Goal: Task Accomplishment & Management: Manage account settings

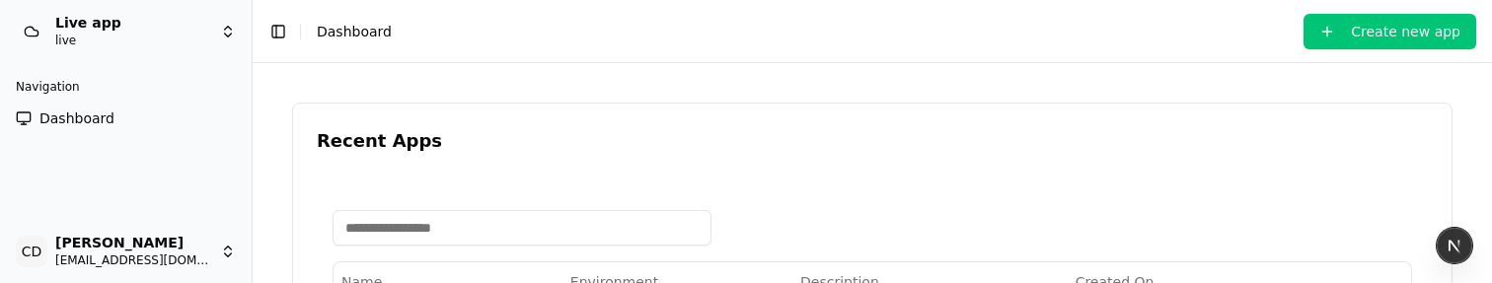
click at [107, 115] on span "Dashboard" at bounding box center [76, 119] width 75 height 20
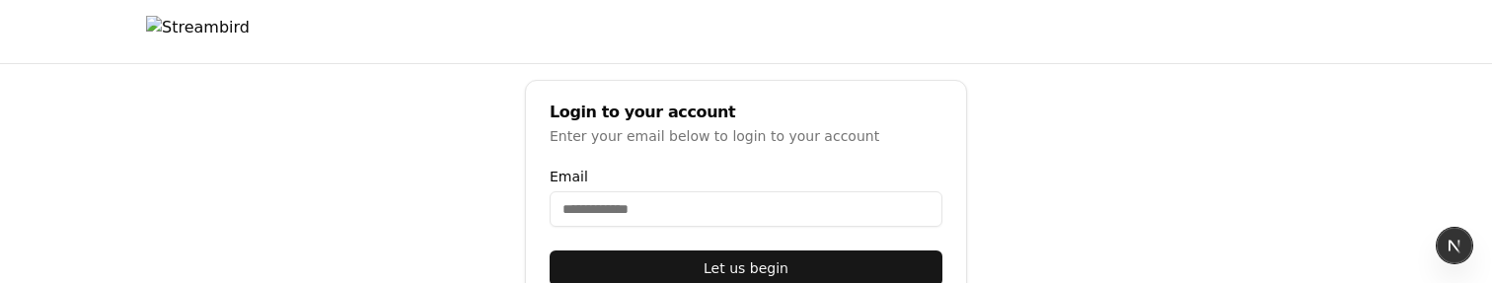
click at [230, 35] on img at bounding box center [198, 32] width 104 height 32
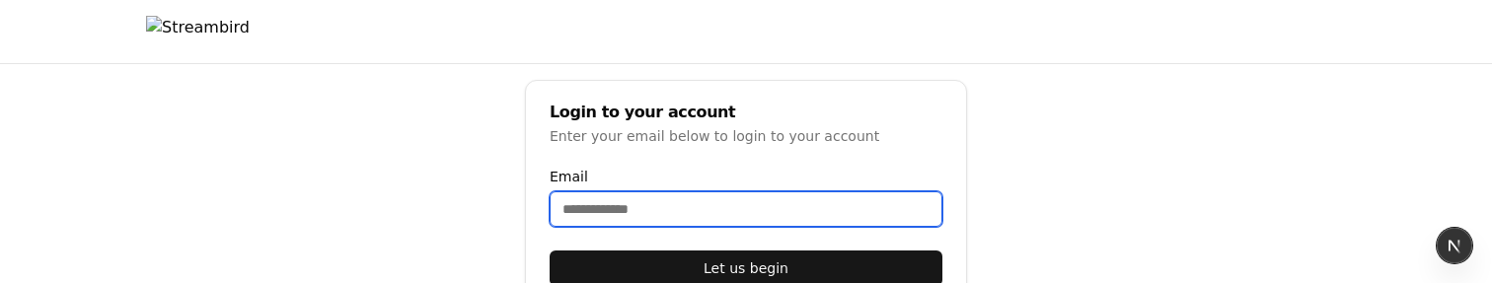
click at [649, 193] on input "Email" at bounding box center [746, 209] width 393 height 36
type input "**********"
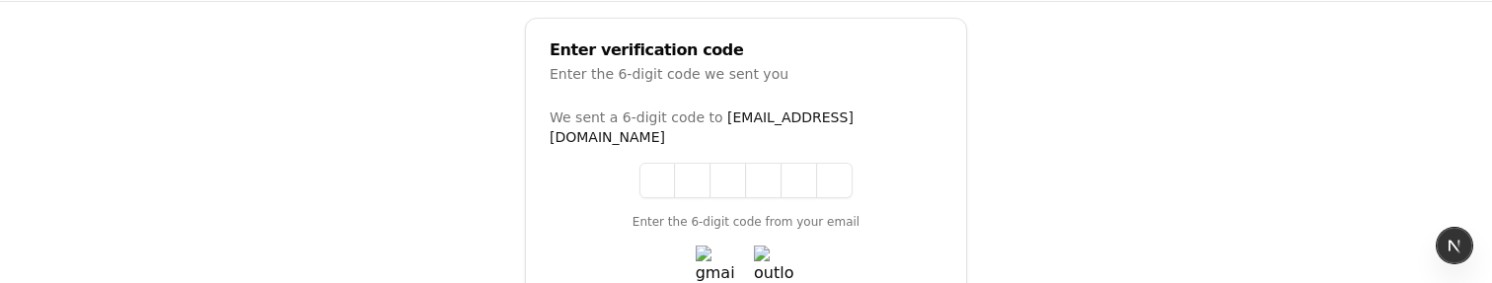
scroll to position [112, 0]
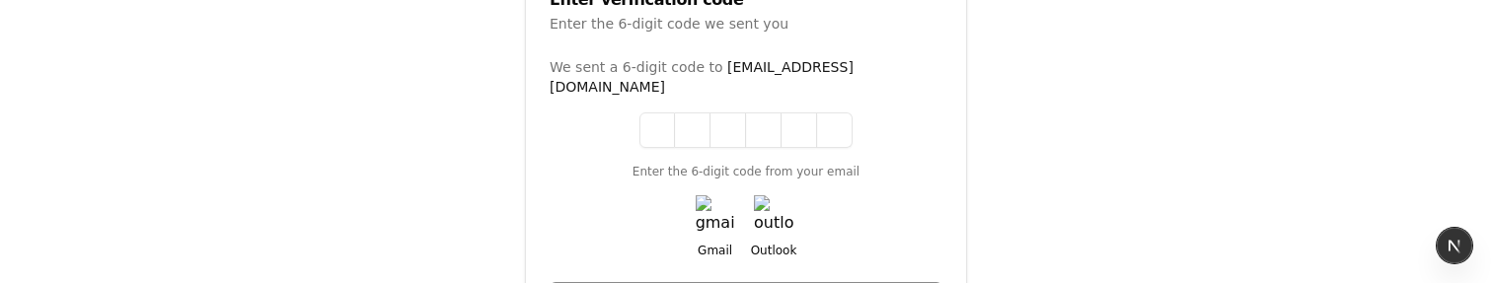
click at [683, 195] on div "Gmail Outlook" at bounding box center [746, 226] width 393 height 63
click at [704, 195] on img "button" at bounding box center [715, 214] width 39 height 39
click at [632, 133] on div "We sent a 6-digit code to casheghian@moonpay.com Enter the 6-digit code from yo…" at bounding box center [746, 157] width 393 height 201
click at [644, 120] on input at bounding box center [745, 130] width 213 height 36
paste input "******"
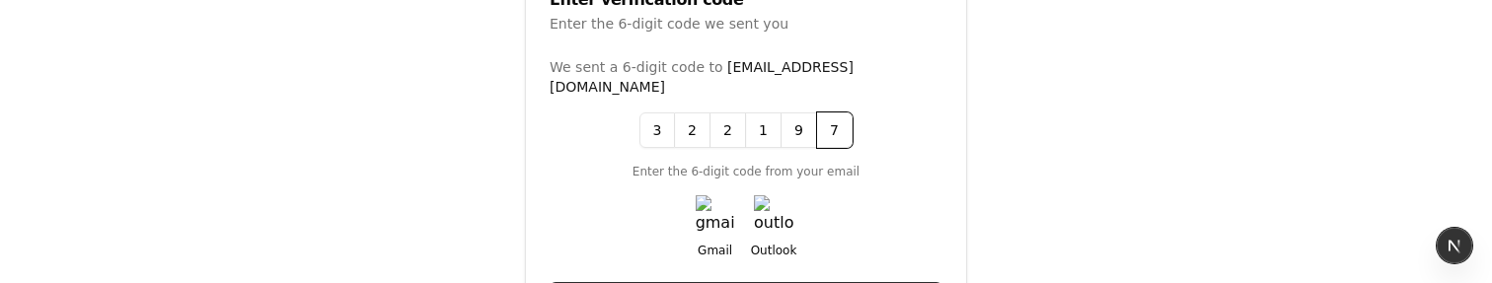
type input "******"
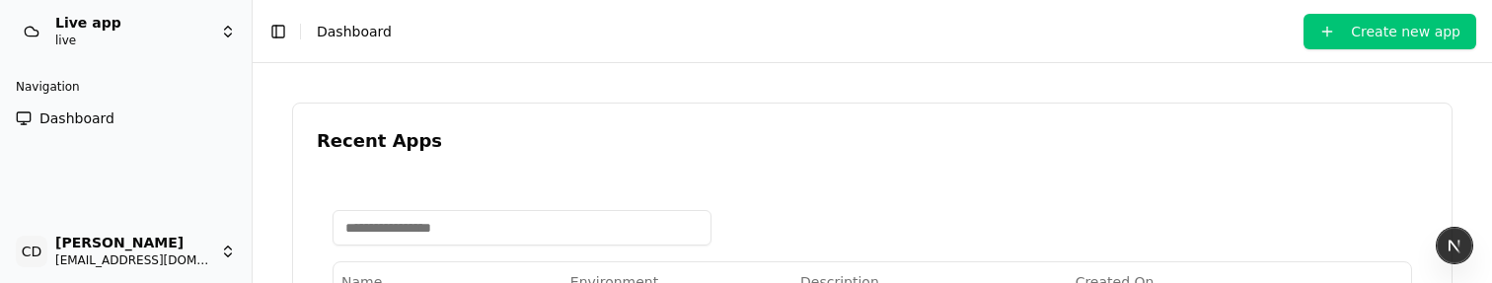
click at [79, 127] on span "Dashboard" at bounding box center [76, 119] width 75 height 20
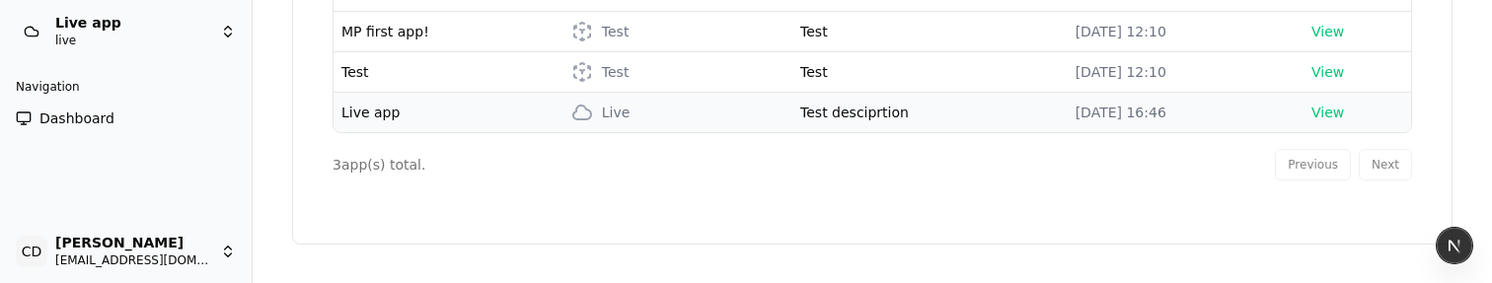
click at [382, 108] on span "Live app" at bounding box center [370, 113] width 58 height 16
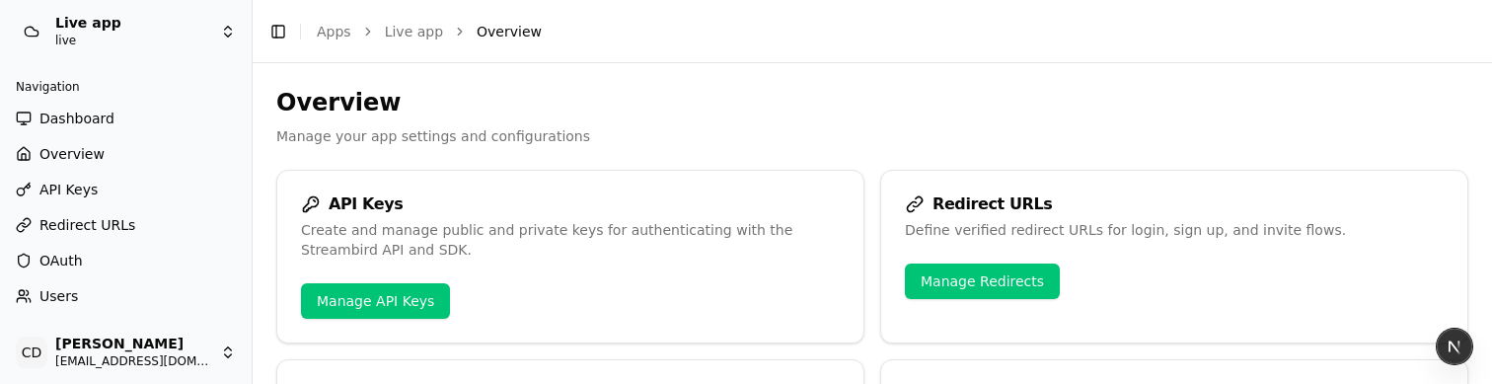
click at [108, 282] on link "Users" at bounding box center [126, 296] width 236 height 32
click at [93, 282] on link "Users" at bounding box center [126, 296] width 236 height 32
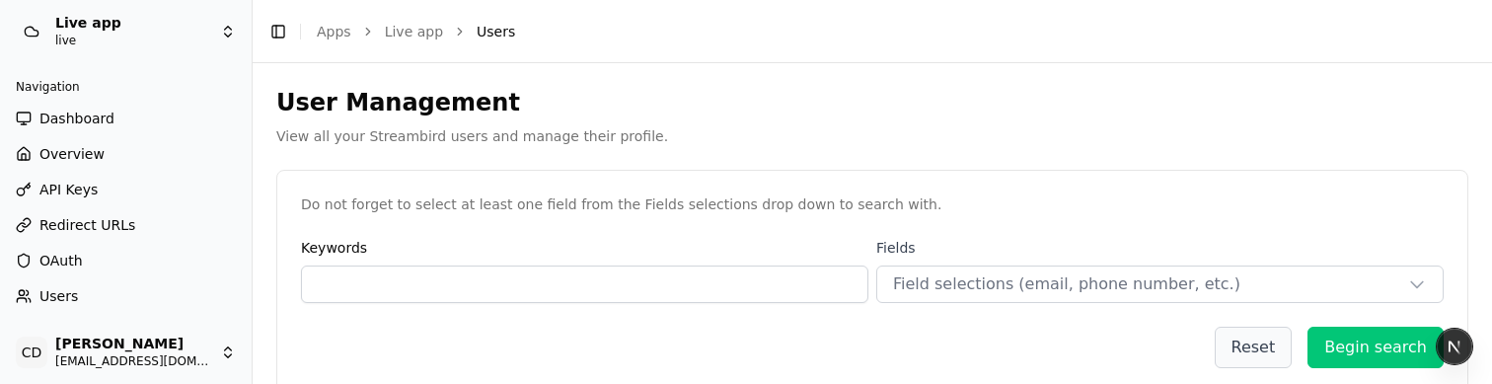
click at [310, 341] on div "Reset Begin search" at bounding box center [872, 347] width 1143 height 41
